Goal: Task Accomplishment & Management: Manage account settings

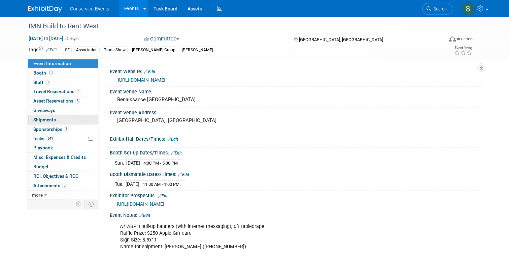
click at [48, 122] on span "Shipments 0" at bounding box center [44, 119] width 23 height 5
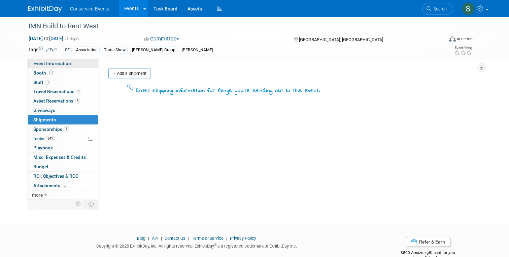
click at [43, 68] on link "Event Information" at bounding box center [63, 63] width 70 height 9
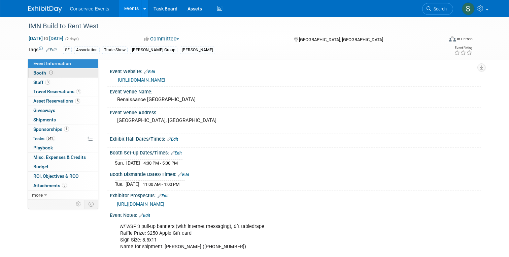
click at [40, 72] on span "Booth" at bounding box center [43, 72] width 21 height 5
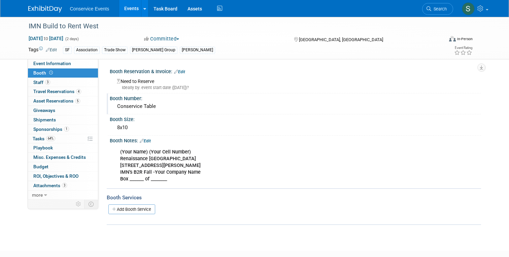
drag, startPoint x: 165, startPoint y: 108, endPoint x: 112, endPoint y: 108, distance: 52.2
click at [112, 108] on div "Conservice Table" at bounding box center [296, 106] width 372 height 11
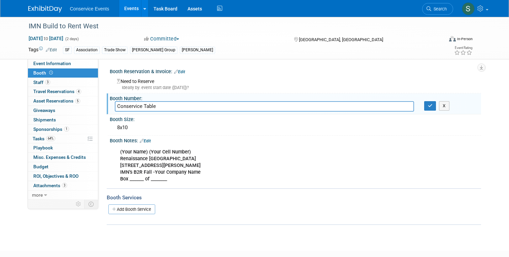
click at [138, 106] on input "Conservice Table" at bounding box center [264, 106] width 299 height 10
click at [54, 89] on span "Travel Reservations 4" at bounding box center [57, 91] width 48 height 5
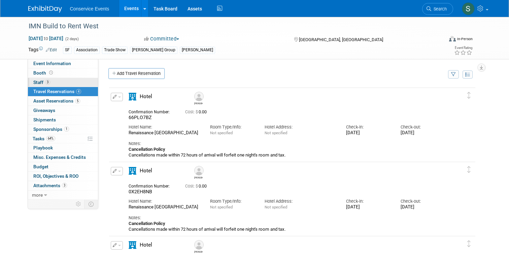
click at [40, 81] on span "Staff 3" at bounding box center [41, 81] width 17 height 5
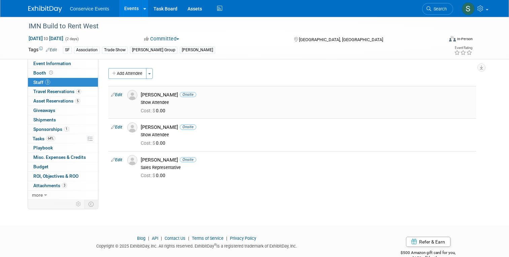
click at [116, 94] on link "Edit" at bounding box center [116, 94] width 11 height 5
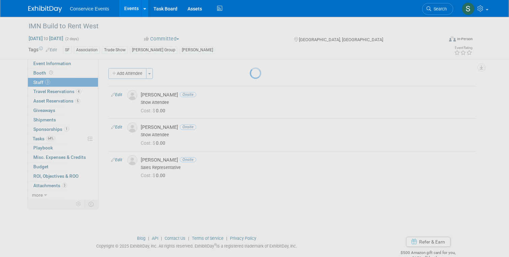
select select "41fc7c07-d770-43a3-9f8e-e1a18f03d6be"
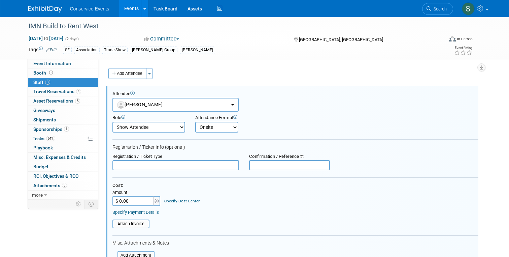
click at [40, 82] on span "Staff 3" at bounding box center [41, 81] width 17 height 5
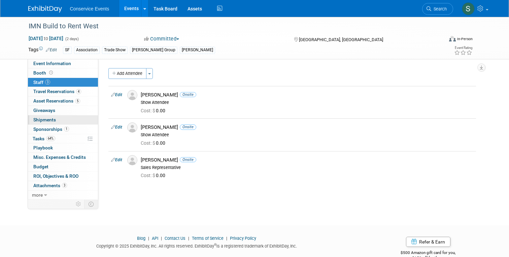
click at [44, 116] on link "0 Shipments 0" at bounding box center [63, 119] width 70 height 9
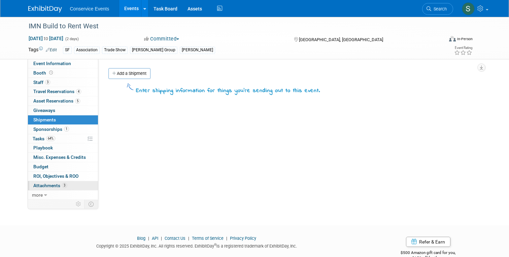
click at [50, 189] on link "3 Attachments 3" at bounding box center [63, 185] width 70 height 9
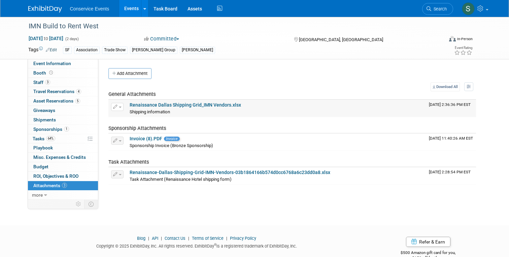
click at [163, 100] on td "Renaissance Dallas Shipping Grid_IMN Vendors.xlsx Shipping information Shipping…" at bounding box center [276, 108] width 299 height 17
click at [163, 103] on link "Renaissance Dallas Shipping Grid_IMN Vendors.xlsx" at bounding box center [185, 104] width 111 height 5
click at [48, 7] on img at bounding box center [45, 9] width 34 height 7
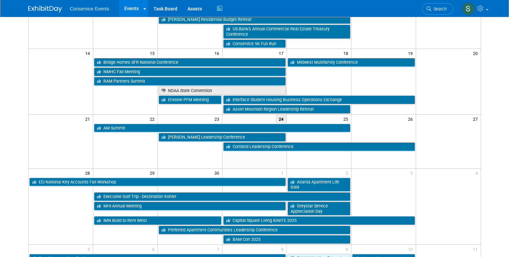
scroll to position [149, 0]
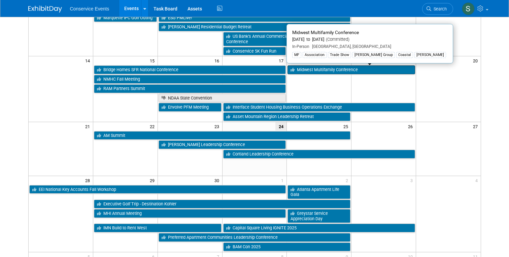
click at [309, 67] on link "Midwest Multifamily Conference" at bounding box center [352, 69] width 128 height 9
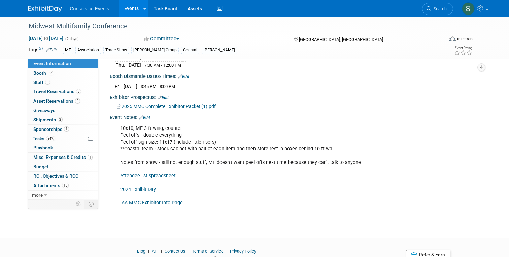
scroll to position [126, 0]
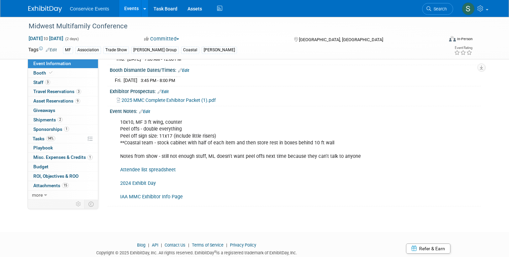
click at [168, 168] on link "Attendee list spreadsheet" at bounding box center [148, 170] width 56 height 6
click at [52, 9] on img at bounding box center [45, 9] width 34 height 7
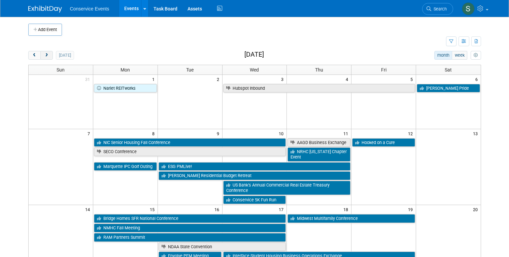
click at [45, 58] on button "next" at bounding box center [46, 55] width 12 height 9
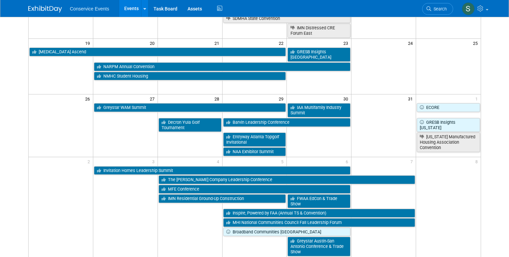
scroll to position [238, 0]
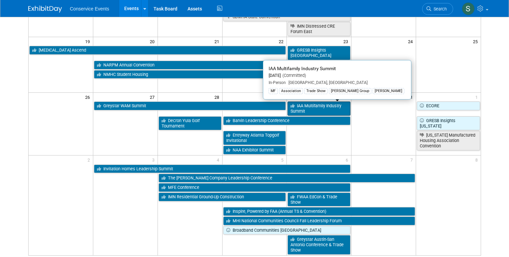
click at [331, 107] on link "IAA Multifamily Industry Summit" at bounding box center [319, 108] width 63 height 14
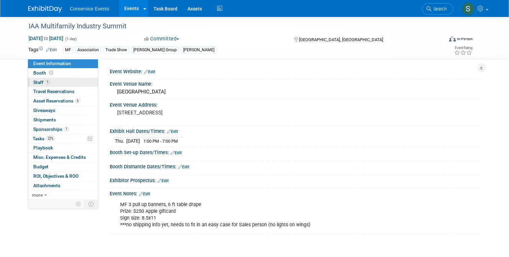
click at [43, 83] on span "Staff 1" at bounding box center [41, 81] width 17 height 5
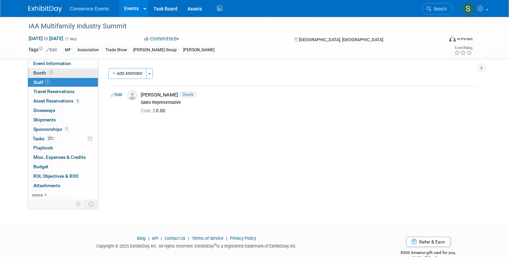
click at [46, 69] on link "Booth" at bounding box center [63, 72] width 70 height 9
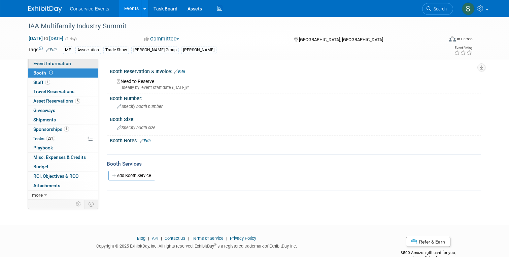
click at [45, 62] on span "Event Information" at bounding box center [52, 63] width 38 height 5
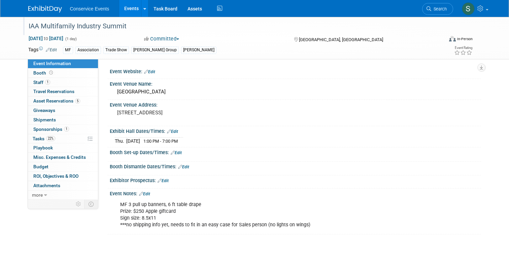
click at [34, 26] on div "IAA Multifamily Industry Summit" at bounding box center [230, 26] width 409 height 12
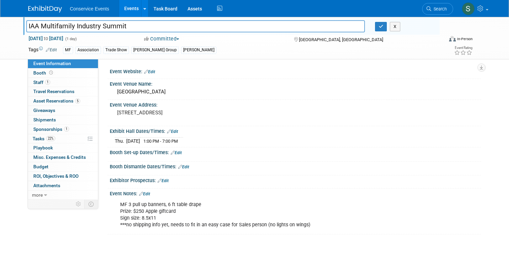
click at [34, 26] on input "IAA Multifamily Industry Summit" at bounding box center [195, 26] width 339 height 12
click at [146, 216] on div "MF 3 pull up banners, 6 ft table drape Prize: $250 Apple giftcard Sign size: 8.…" at bounding box center [263, 215] width 294 height 34
click at [49, 127] on span "Sponsorships 1" at bounding box center [51, 128] width 36 height 5
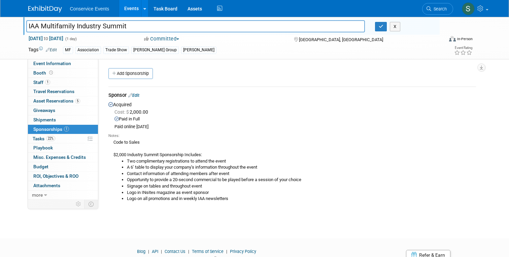
click at [129, 153] on div "Code to Sales $2,000 Industry Summit Sponsorship Includes: Two complimentary re…" at bounding box center [292, 169] width 368 height 63
copy div "$2,000 Industry Summit Sponsorship Includes:"
click at [200, 97] on div "Sponsor Edit" at bounding box center [292, 96] width 368 height 8
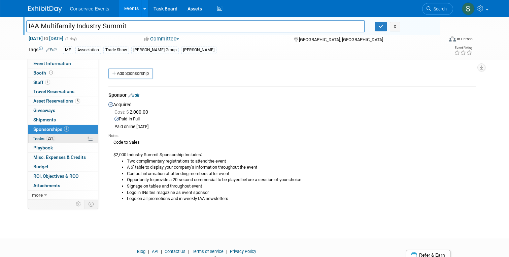
click at [38, 137] on span "Tasks 22%" at bounding box center [44, 138] width 23 height 5
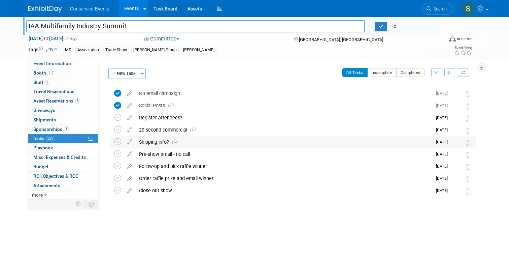
click at [444, 137] on td "[DATE]" at bounding box center [441, 142] width 19 height 12
click at [449, 141] on span "[DATE]" at bounding box center [443, 141] width 15 height 5
click at [454, 141] on img at bounding box center [455, 142] width 9 height 9
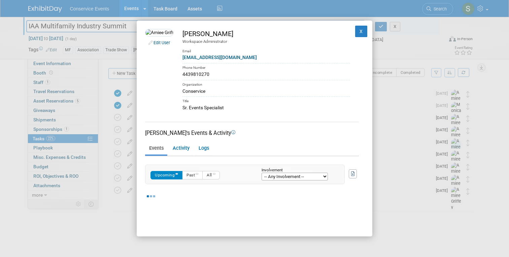
click at [439, 94] on div "Edit User [PERSON_NAME] Workspace Administrator Email [EMAIL_ADDRESS][DOMAIN_NA…" at bounding box center [254, 128] width 509 height 257
click at [363, 33] on button "X" at bounding box center [361, 31] width 12 height 11
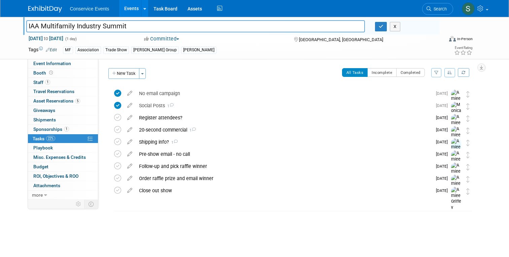
click at [12, 100] on div "IAA Multifamily Industry Summit IAA Multifamily Industry Summit X [DATE] to [DA…" at bounding box center [254, 127] width 509 height 221
click at [59, 91] on span "Travel Reservations 0" at bounding box center [53, 91] width 41 height 5
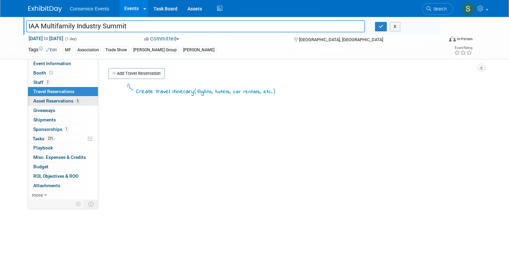
click at [63, 101] on span "Asset Reservations 5" at bounding box center [56, 100] width 47 height 5
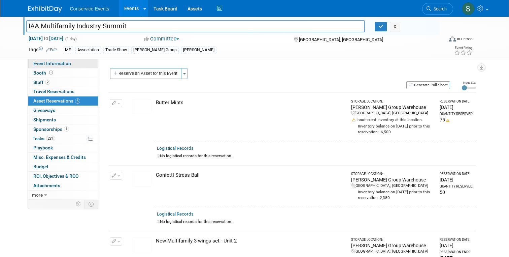
click at [48, 64] on span "Event Information" at bounding box center [52, 63] width 38 height 5
